Goal: Information Seeking & Learning: Learn about a topic

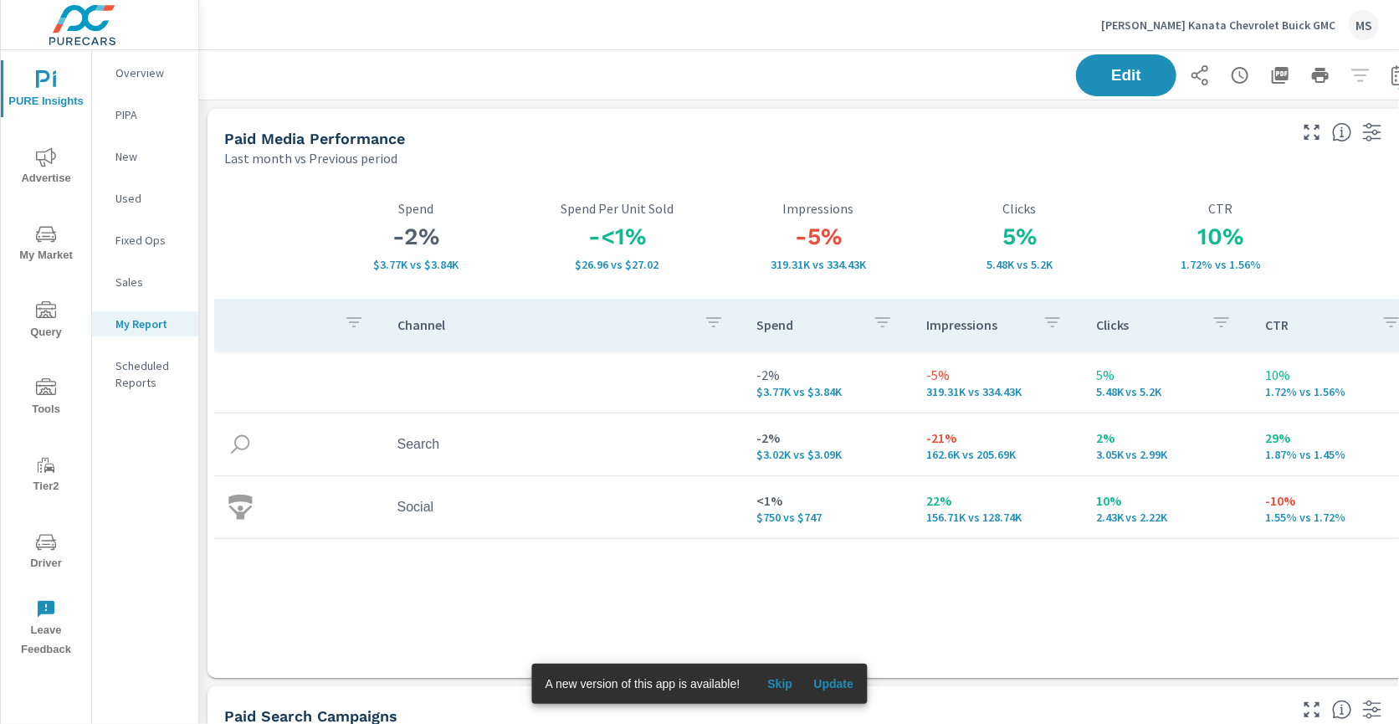
scroll to position [7129, 1238]
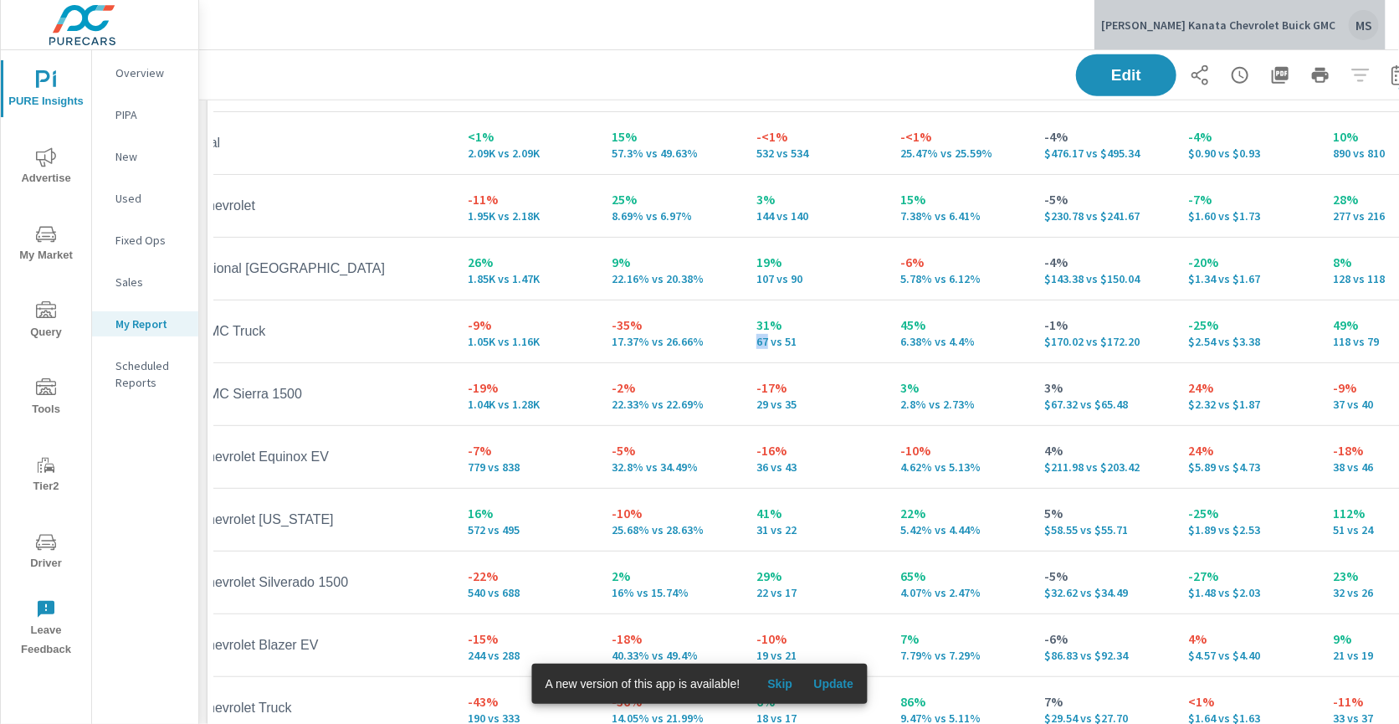
click at [1351, 32] on div "MS" at bounding box center [1364, 25] width 30 height 30
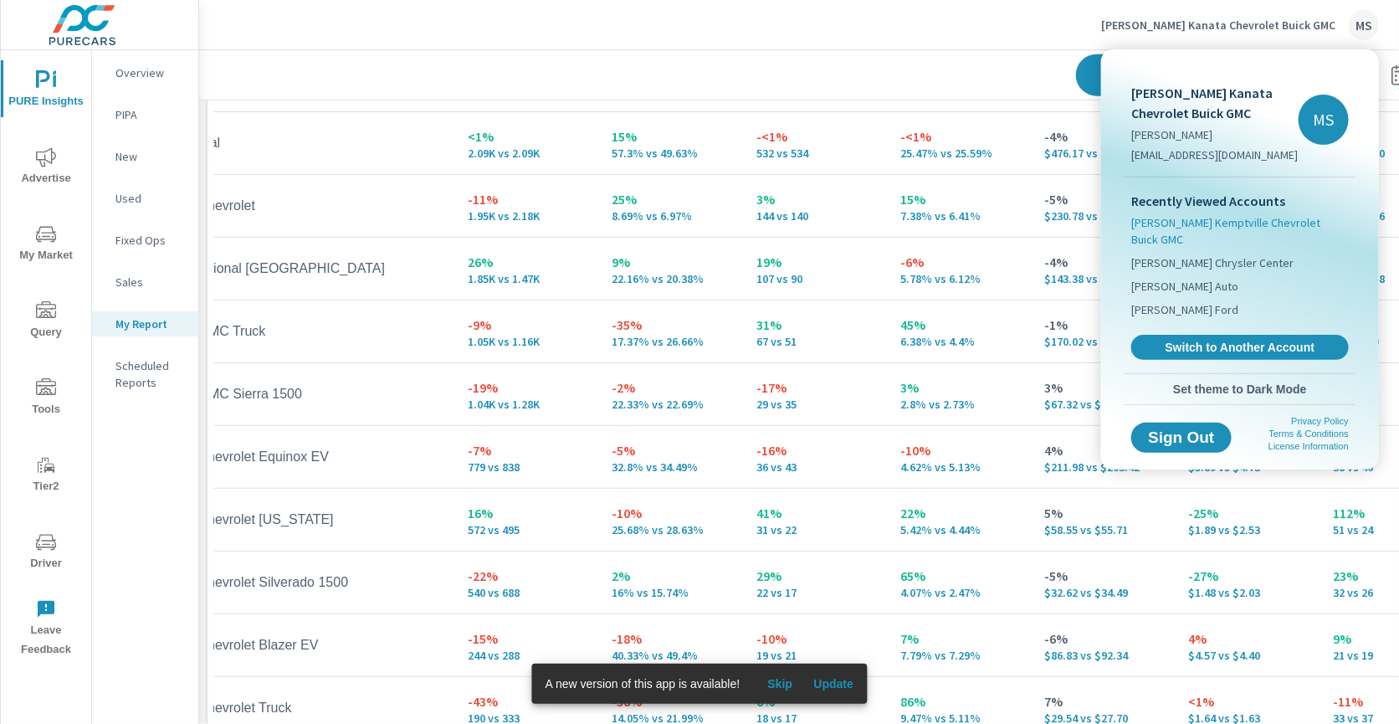
click at [1212, 223] on span "[PERSON_NAME] Kemptville Chevrolet Buick GMC" at bounding box center [1240, 230] width 218 height 33
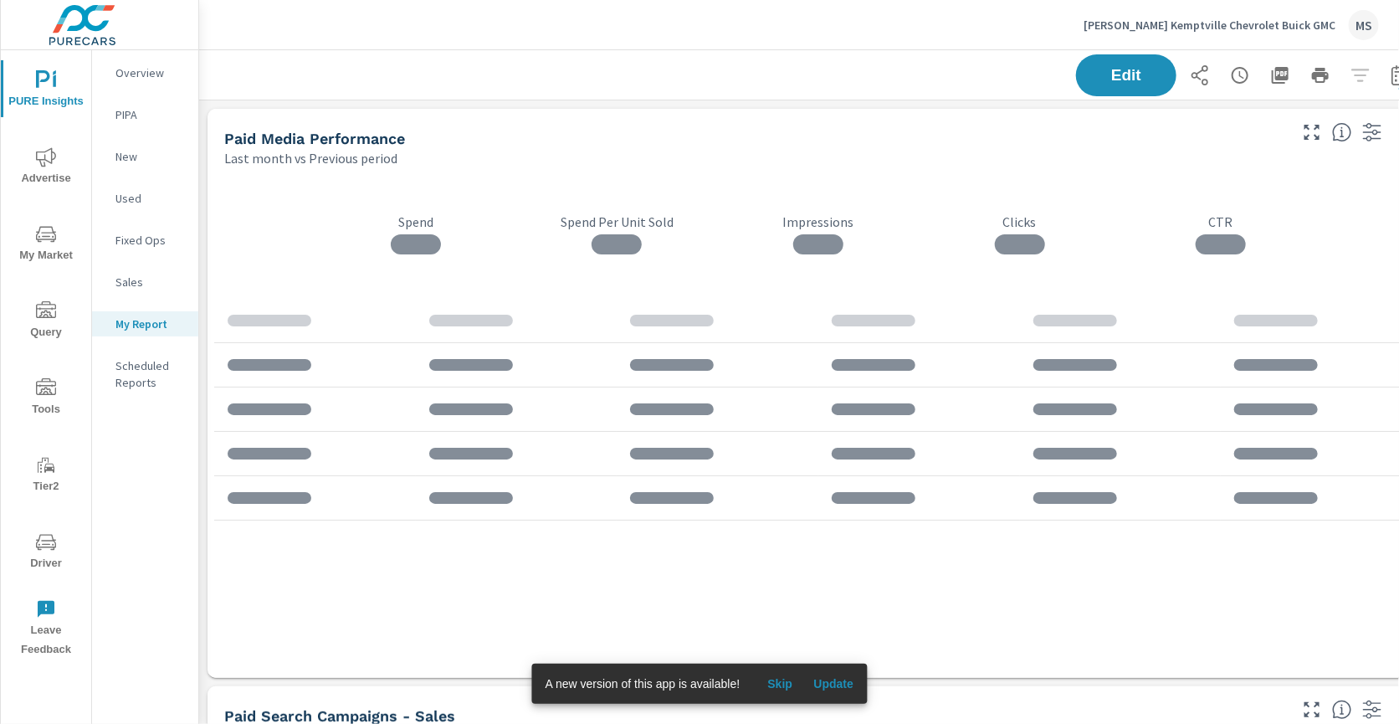
scroll to position [9053, 1238]
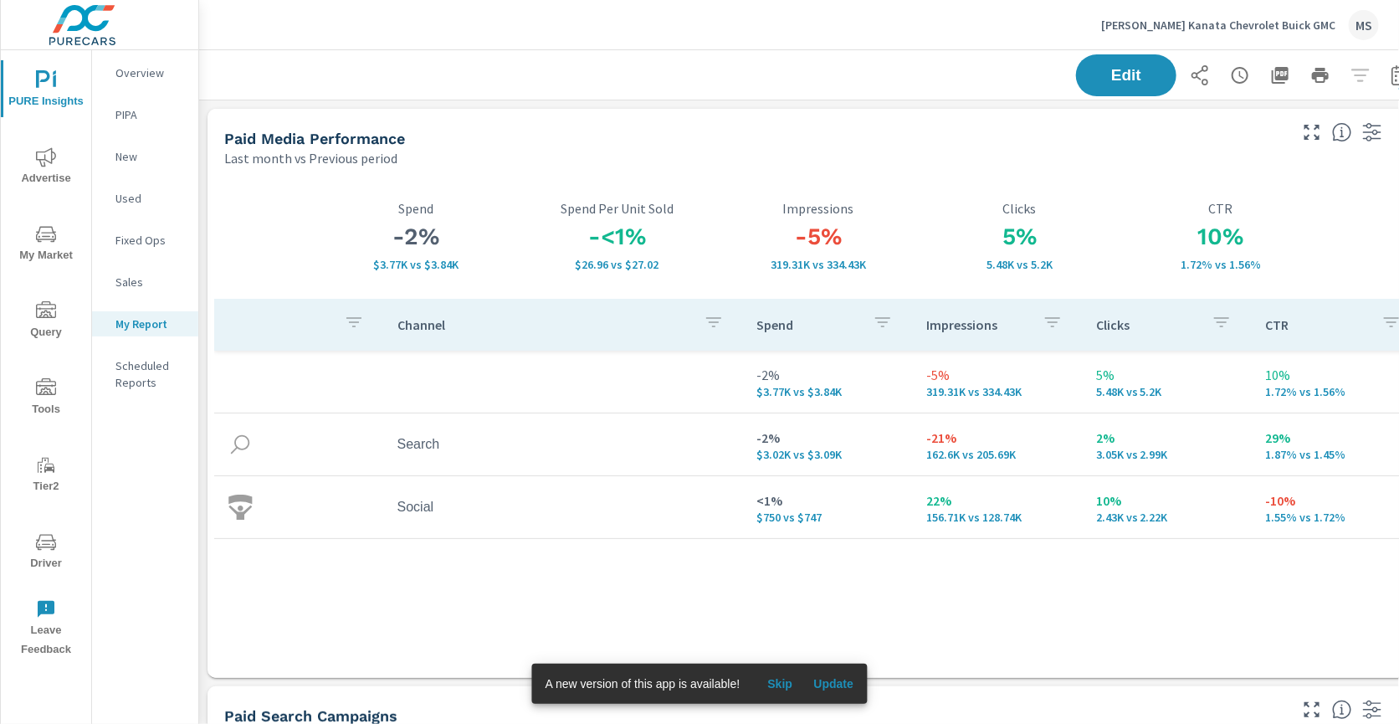
scroll to position [1, 0]
click at [44, 165] on icon "nav menu" at bounding box center [46, 157] width 20 height 20
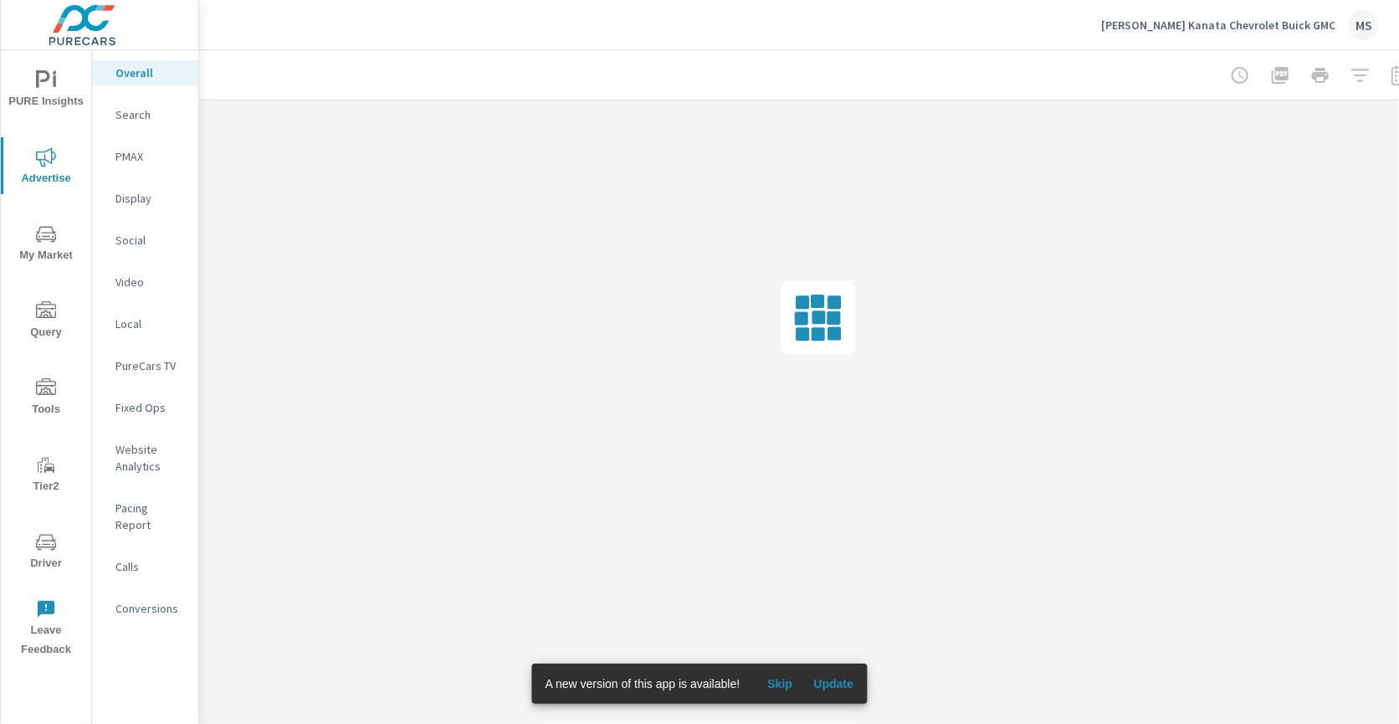
click at [136, 110] on p "Search" at bounding box center [149, 114] width 69 height 17
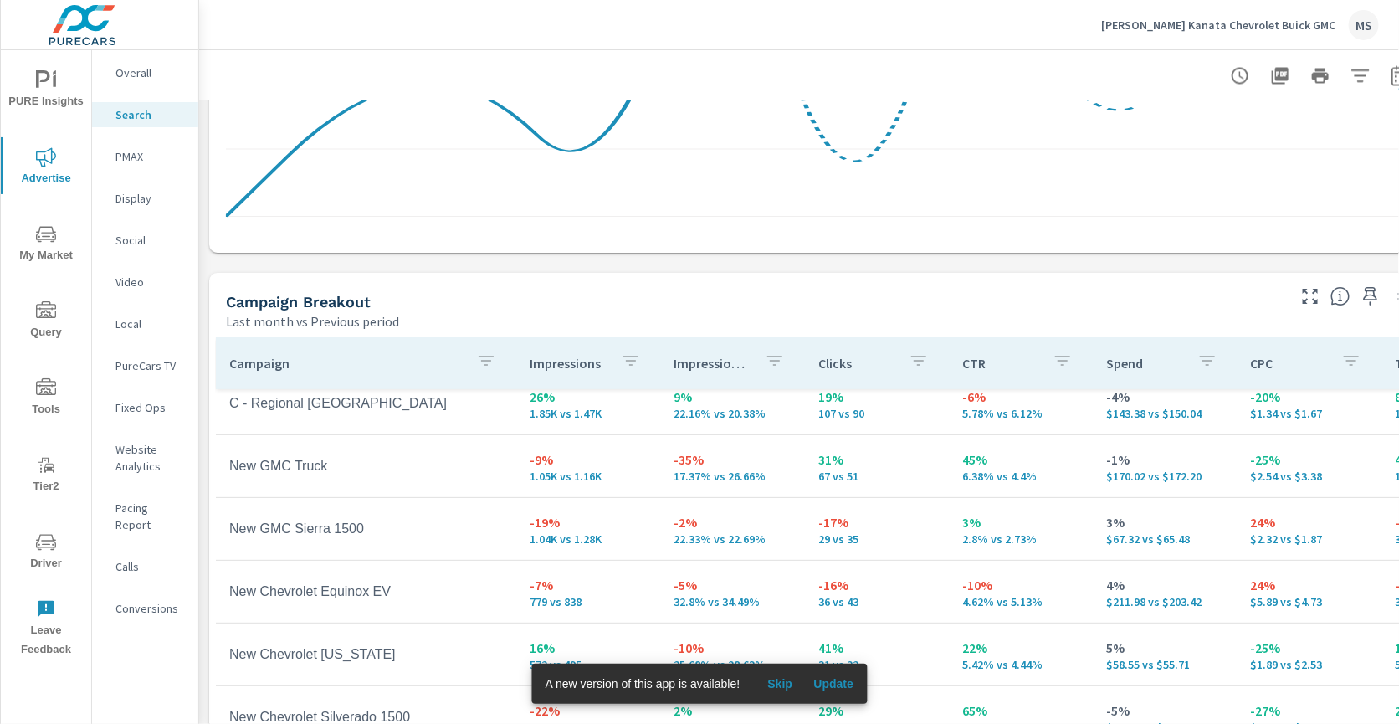
scroll to position [1704, 0]
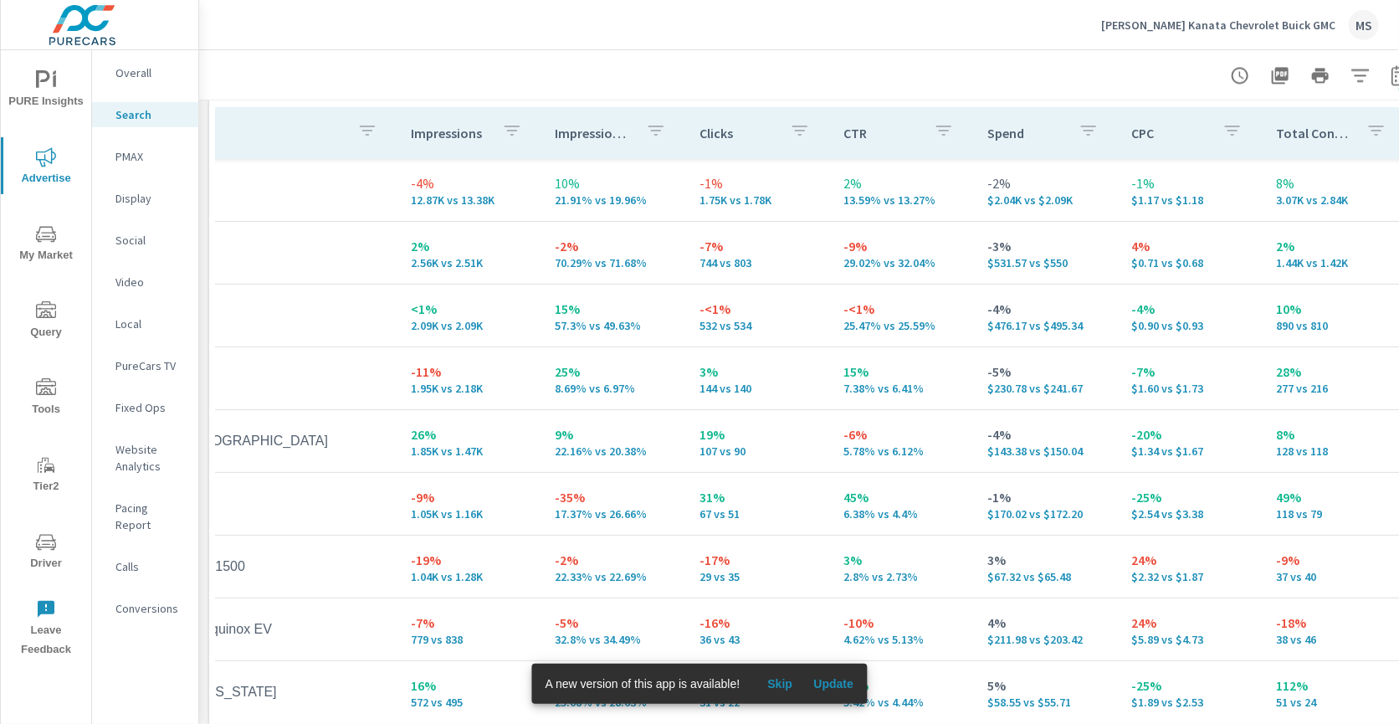
scroll to position [0, 115]
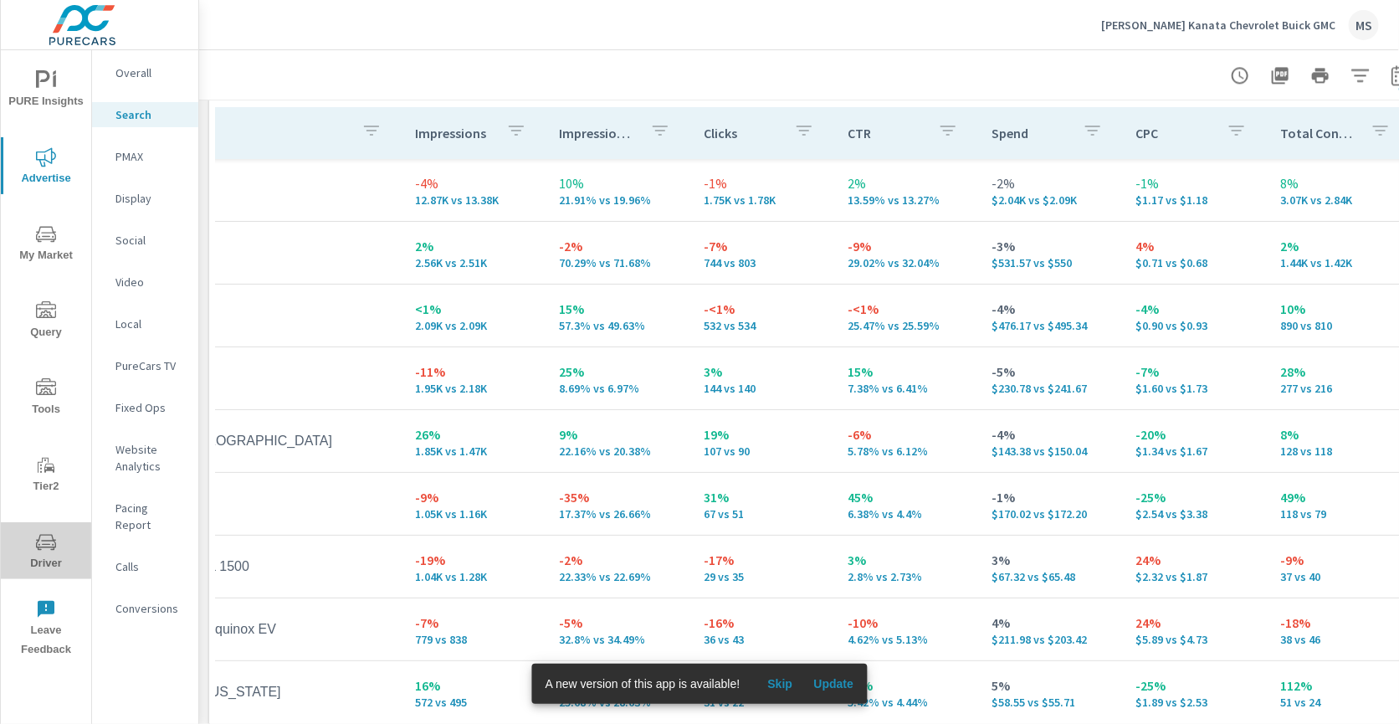
click at [45, 548] on icon "nav menu" at bounding box center [46, 542] width 20 height 20
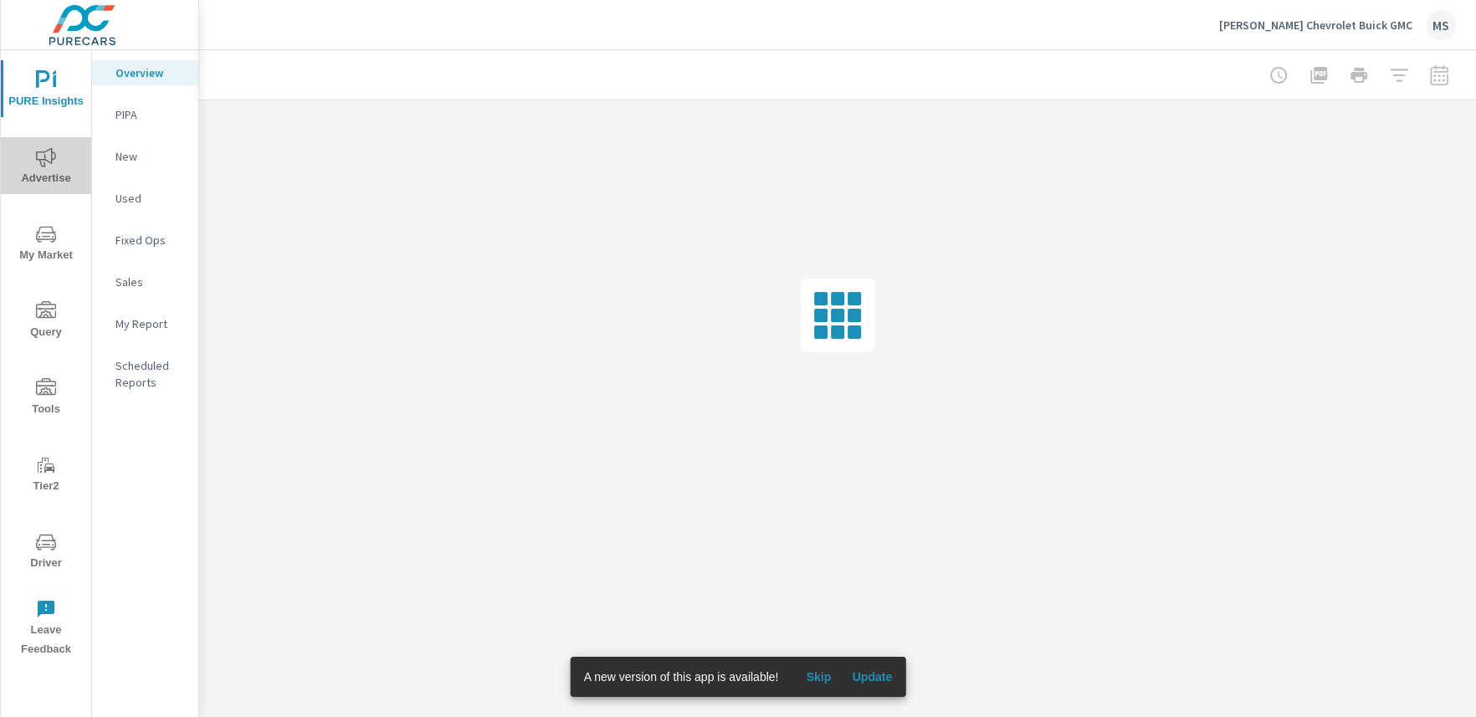
click at [49, 167] on span "Advertise" at bounding box center [46, 167] width 80 height 41
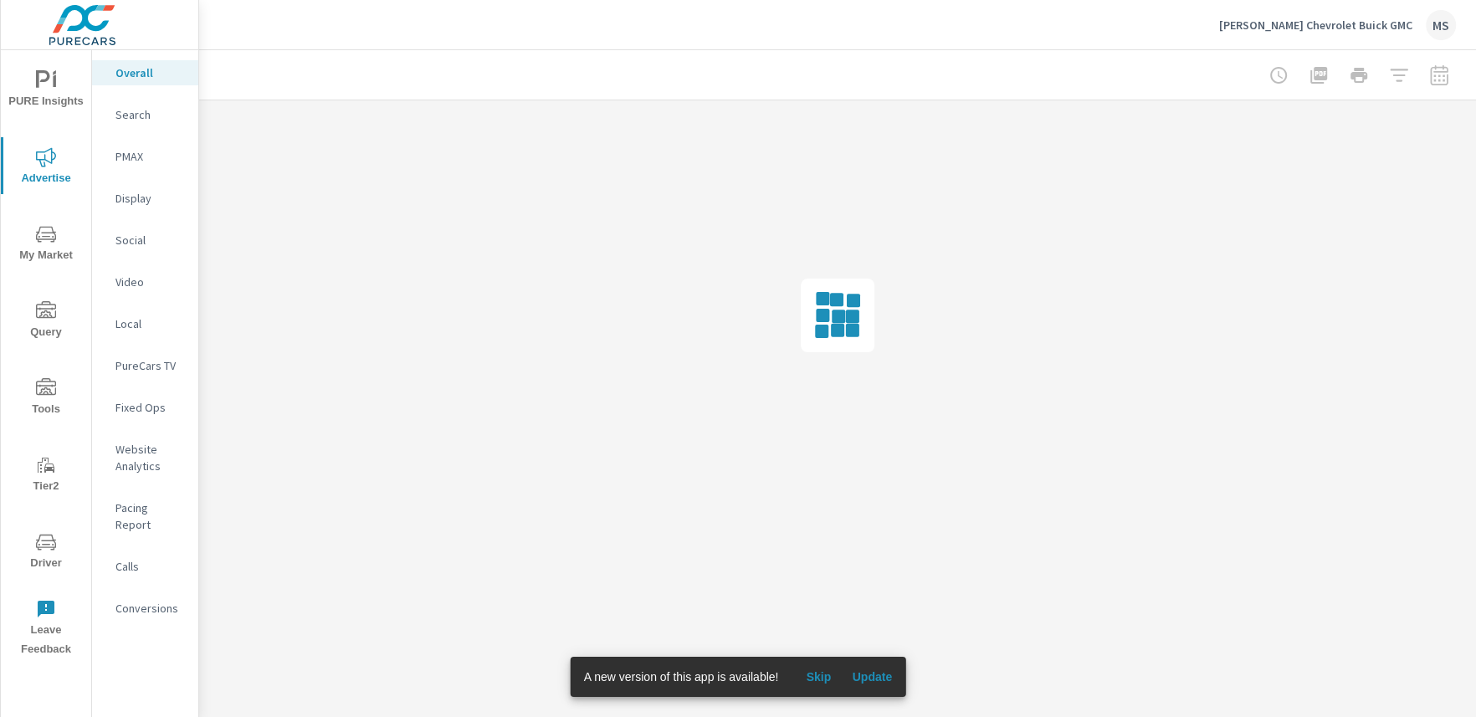
click at [139, 117] on p "Search" at bounding box center [149, 114] width 69 height 17
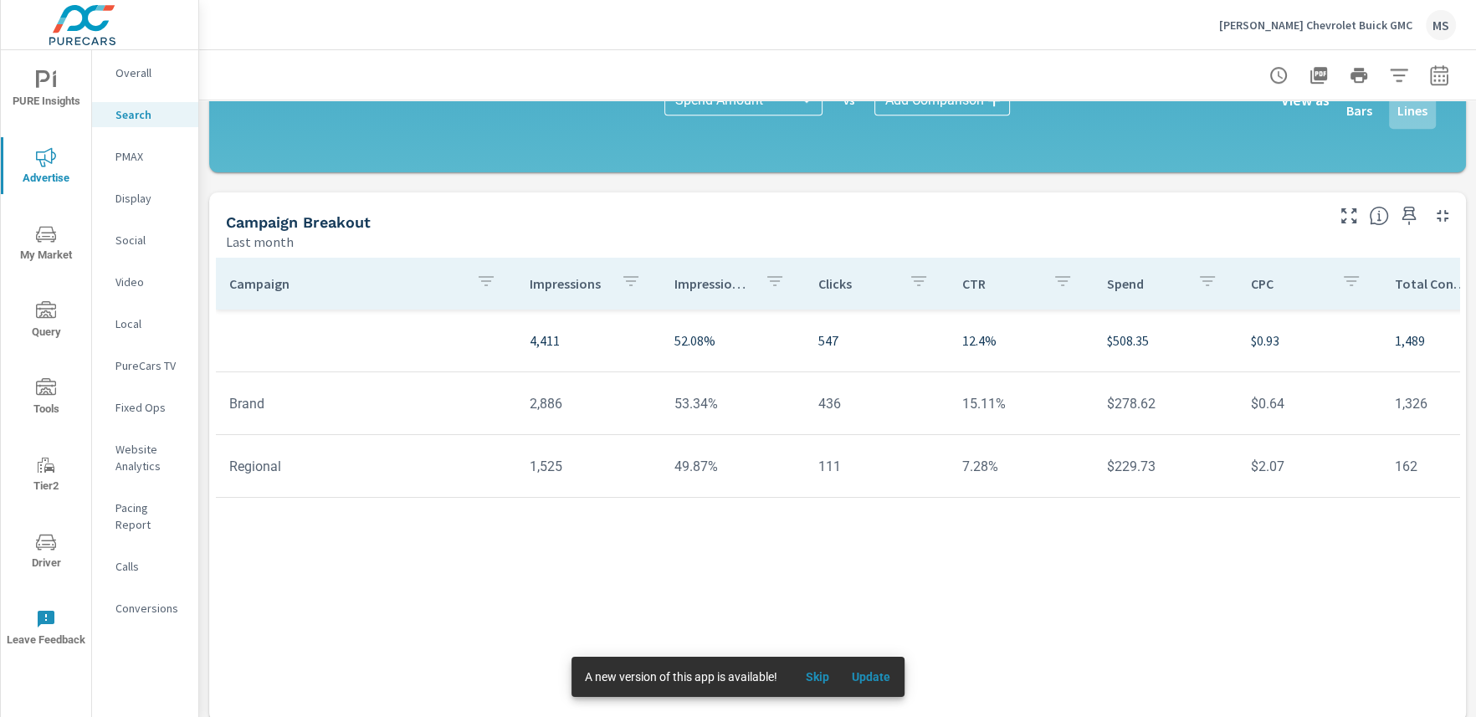
scroll to position [1166, 0]
